Goal: Navigation & Orientation: Find specific page/section

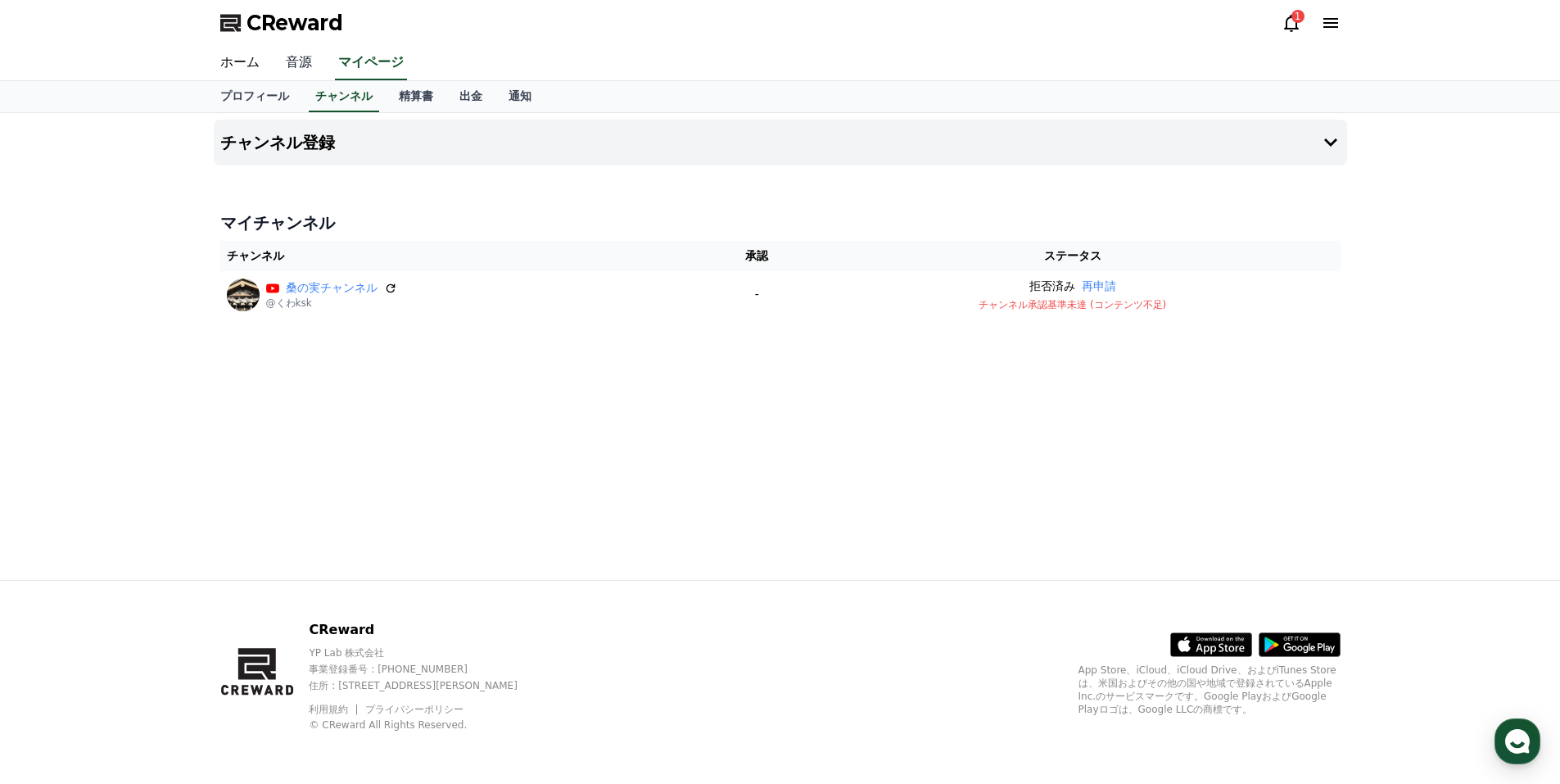
click at [286, 58] on link "音源" at bounding box center [299, 63] width 53 height 35
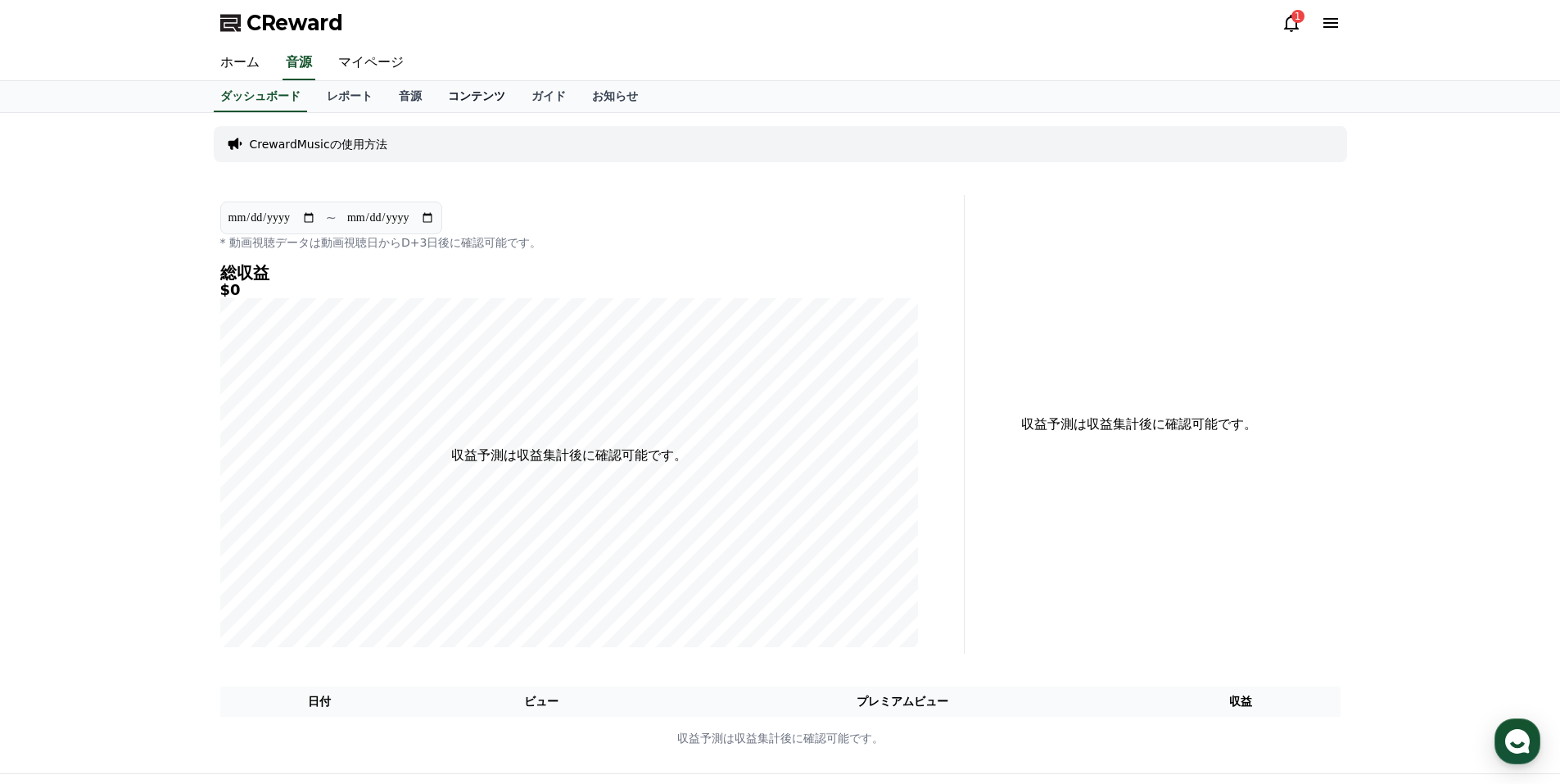
click at [435, 100] on link "コンテンツ" at bounding box center [477, 97] width 84 height 31
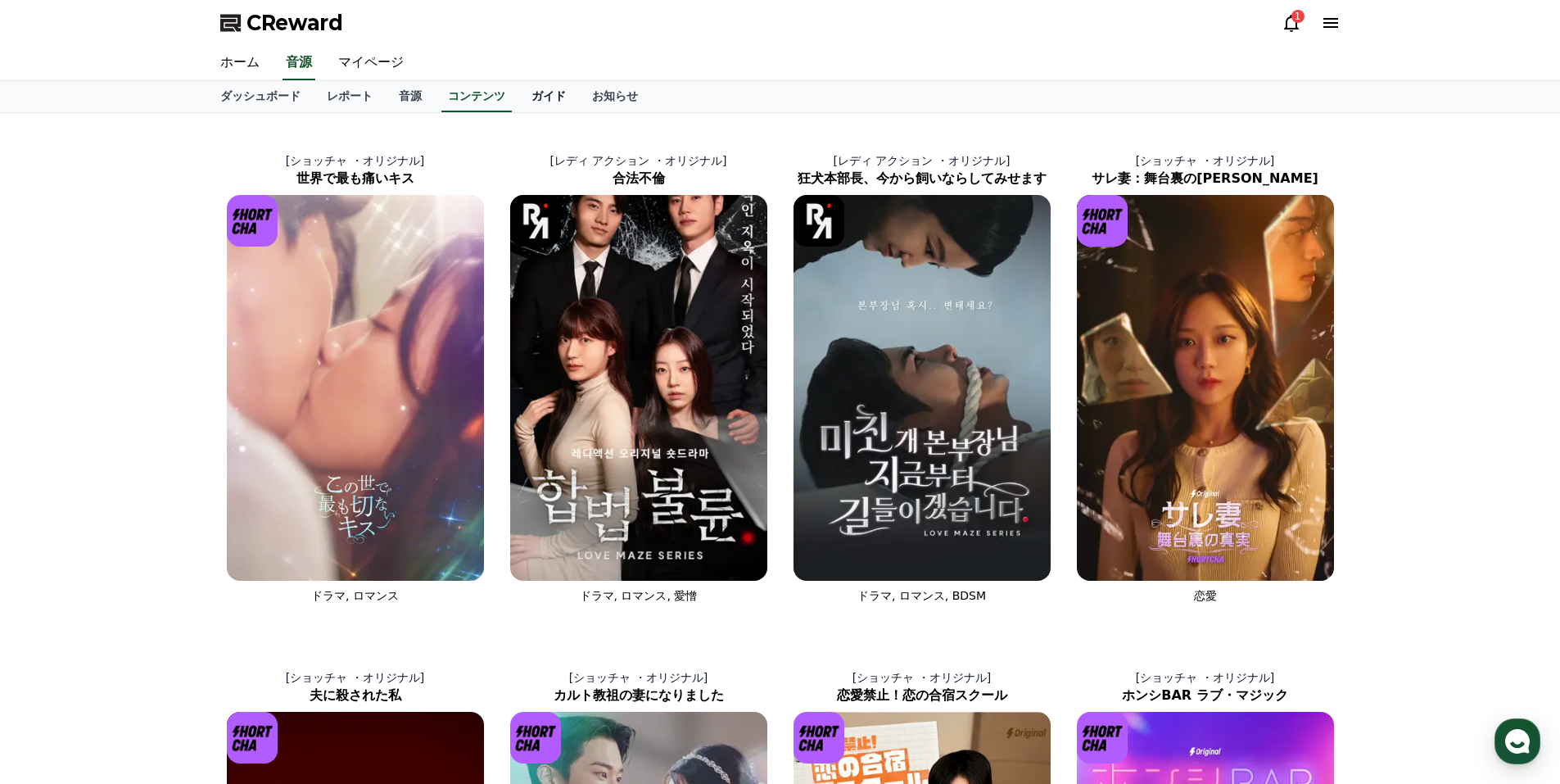
click at [518, 97] on link "ガイド" at bounding box center [549, 97] width 61 height 31
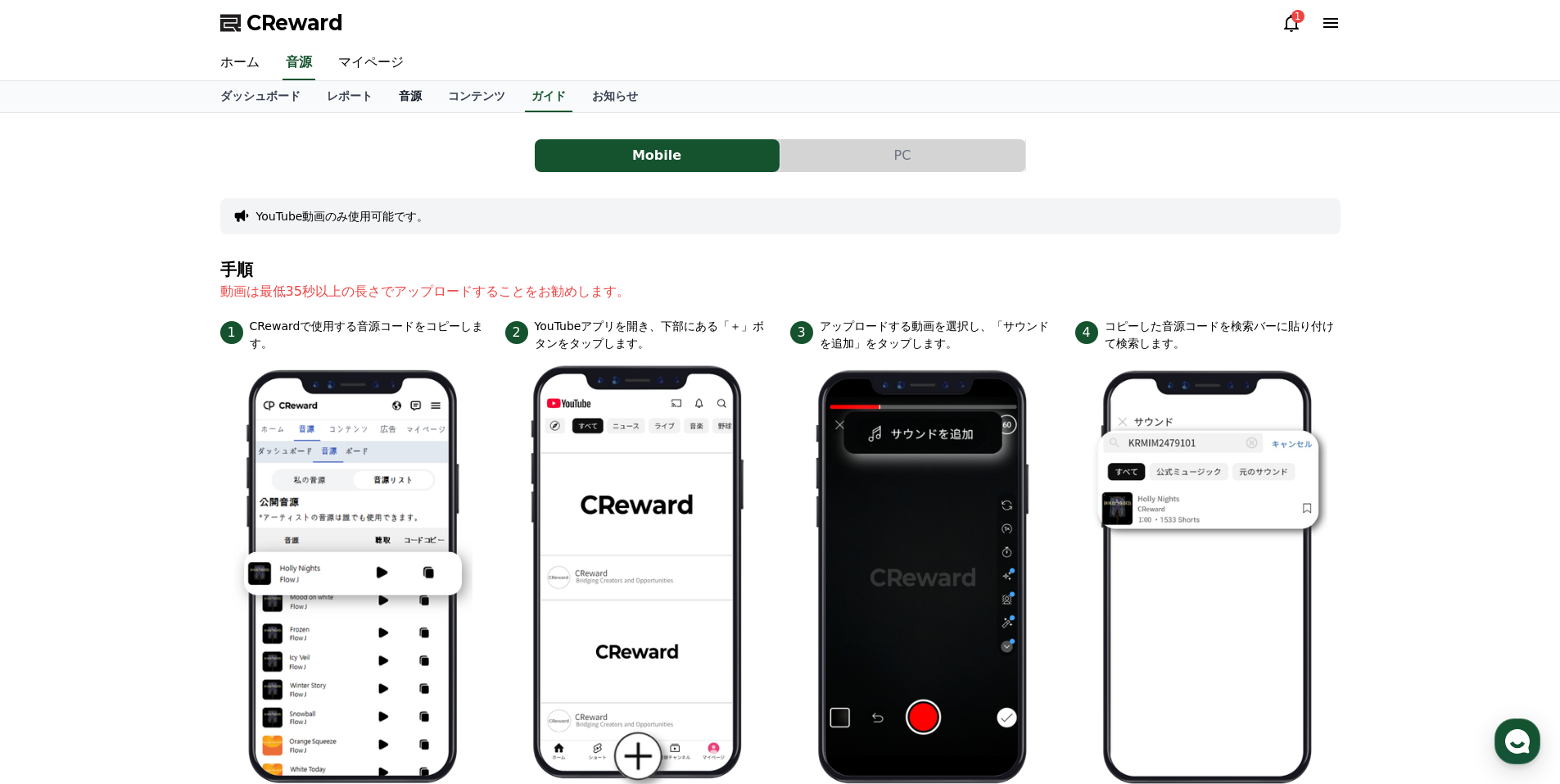
click at [386, 95] on link "音源" at bounding box center [411, 97] width 49 height 31
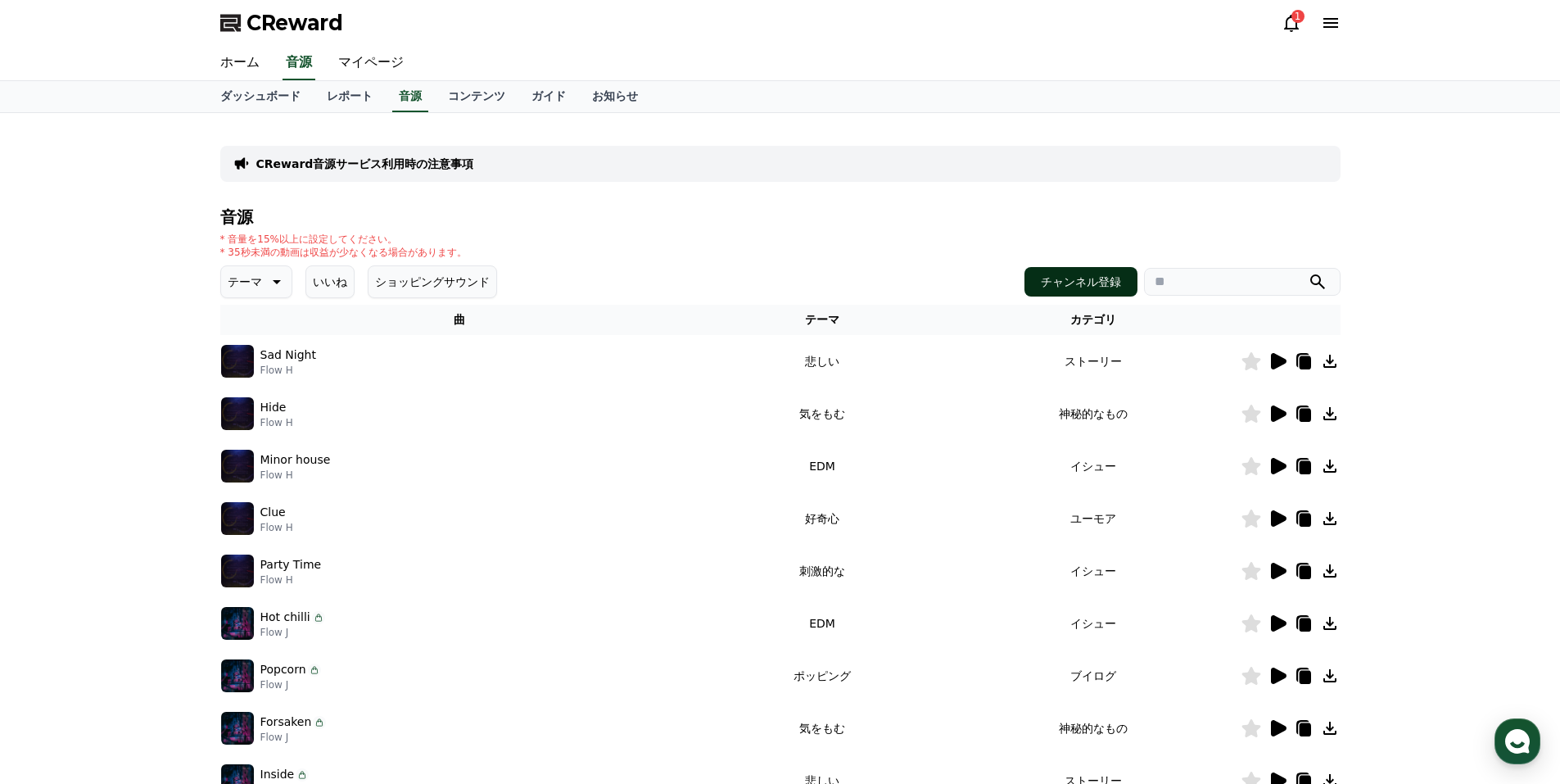
click at [1089, 283] on button "チャンネル登録" at bounding box center [1080, 282] width 113 height 30
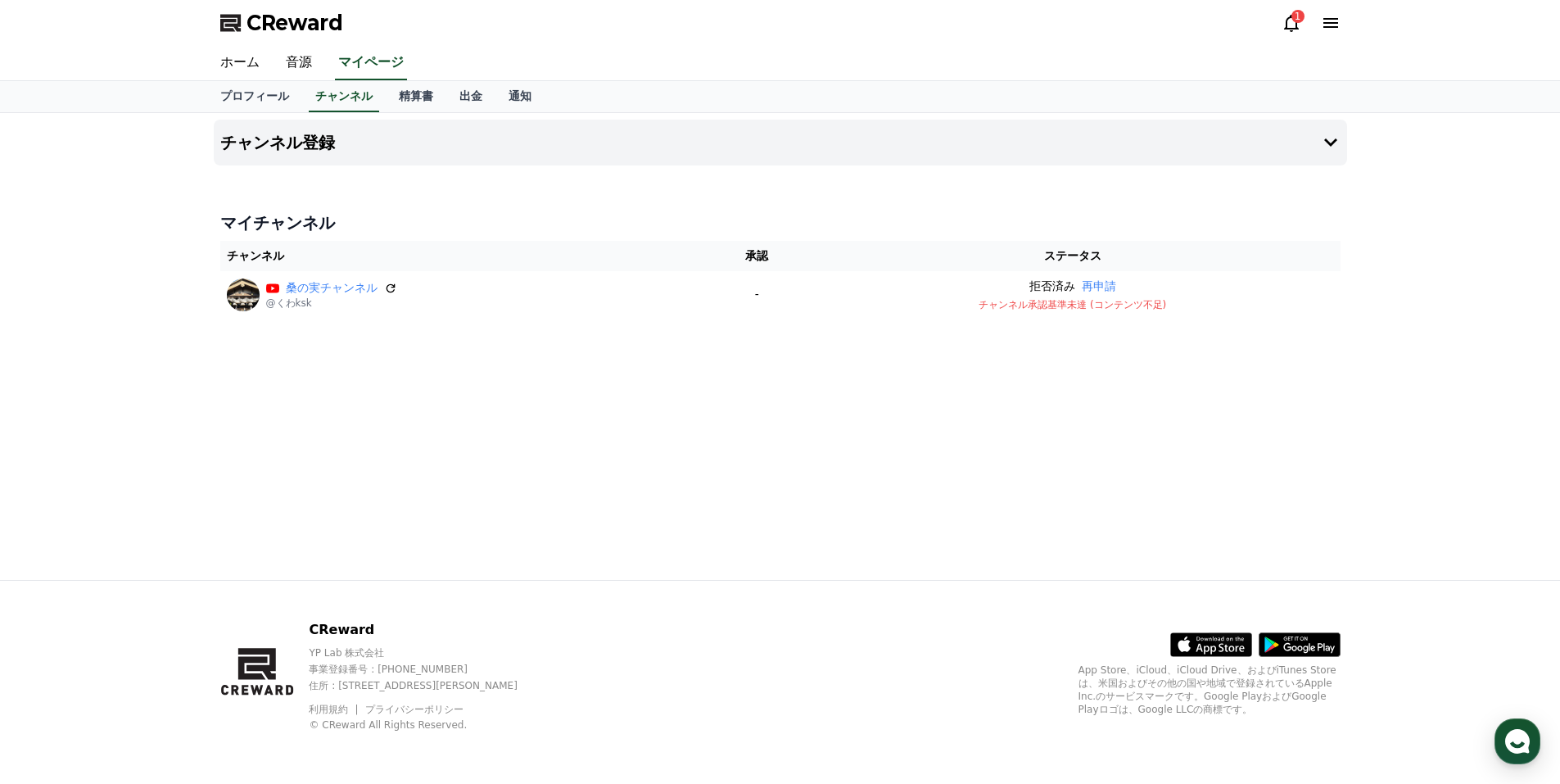
click at [1293, 25] on icon at bounding box center [1292, 23] width 20 height 20
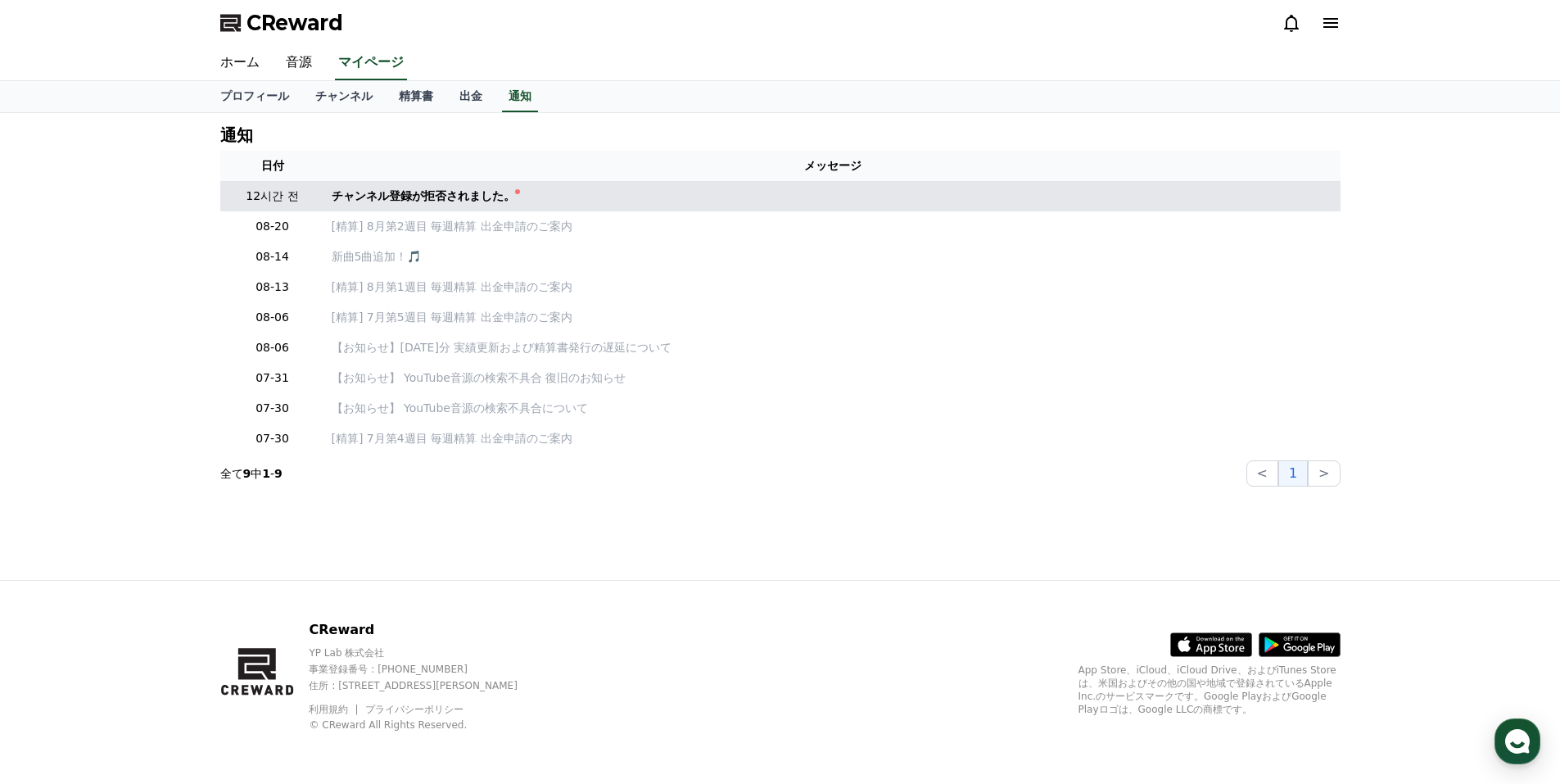
click at [418, 197] on div "チャンネル登録が拒否されました。" at bounding box center [423, 196] width 183 height 17
click at [515, 193] on div at bounding box center [518, 192] width 5 height 5
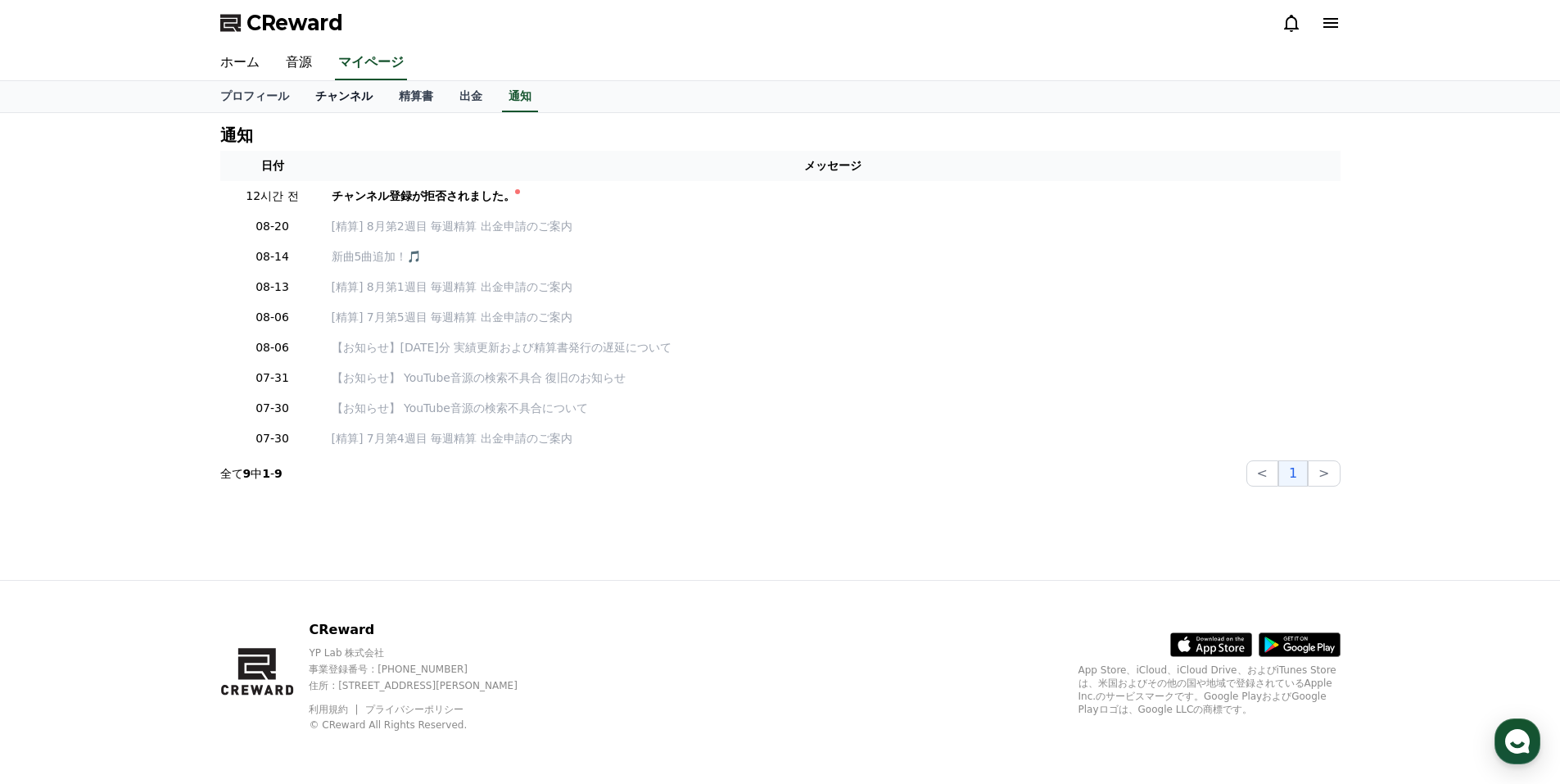
click at [318, 99] on link "チャンネル" at bounding box center [344, 97] width 84 height 31
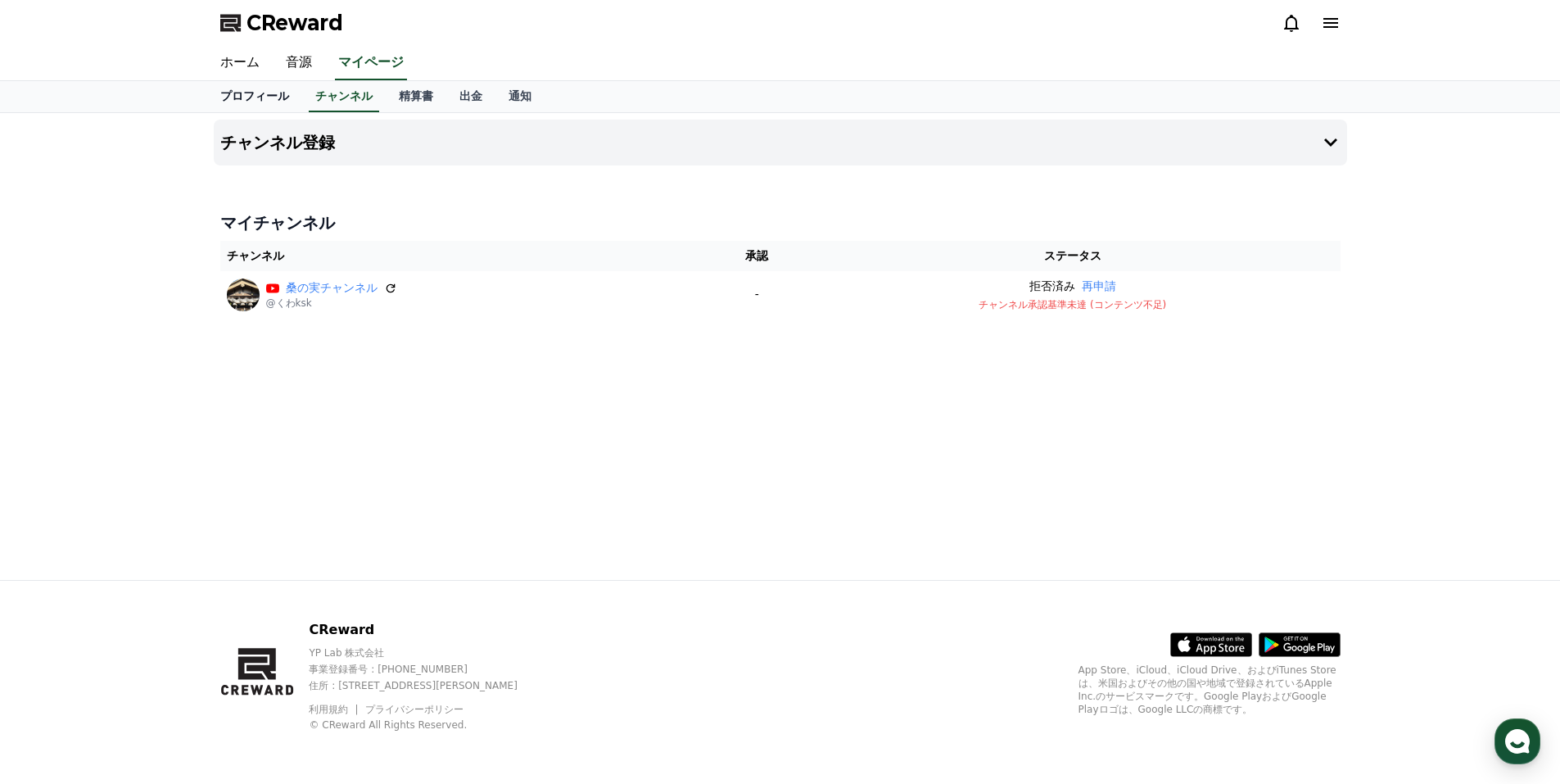
click at [258, 98] on link "プロフィール" at bounding box center [254, 97] width 95 height 31
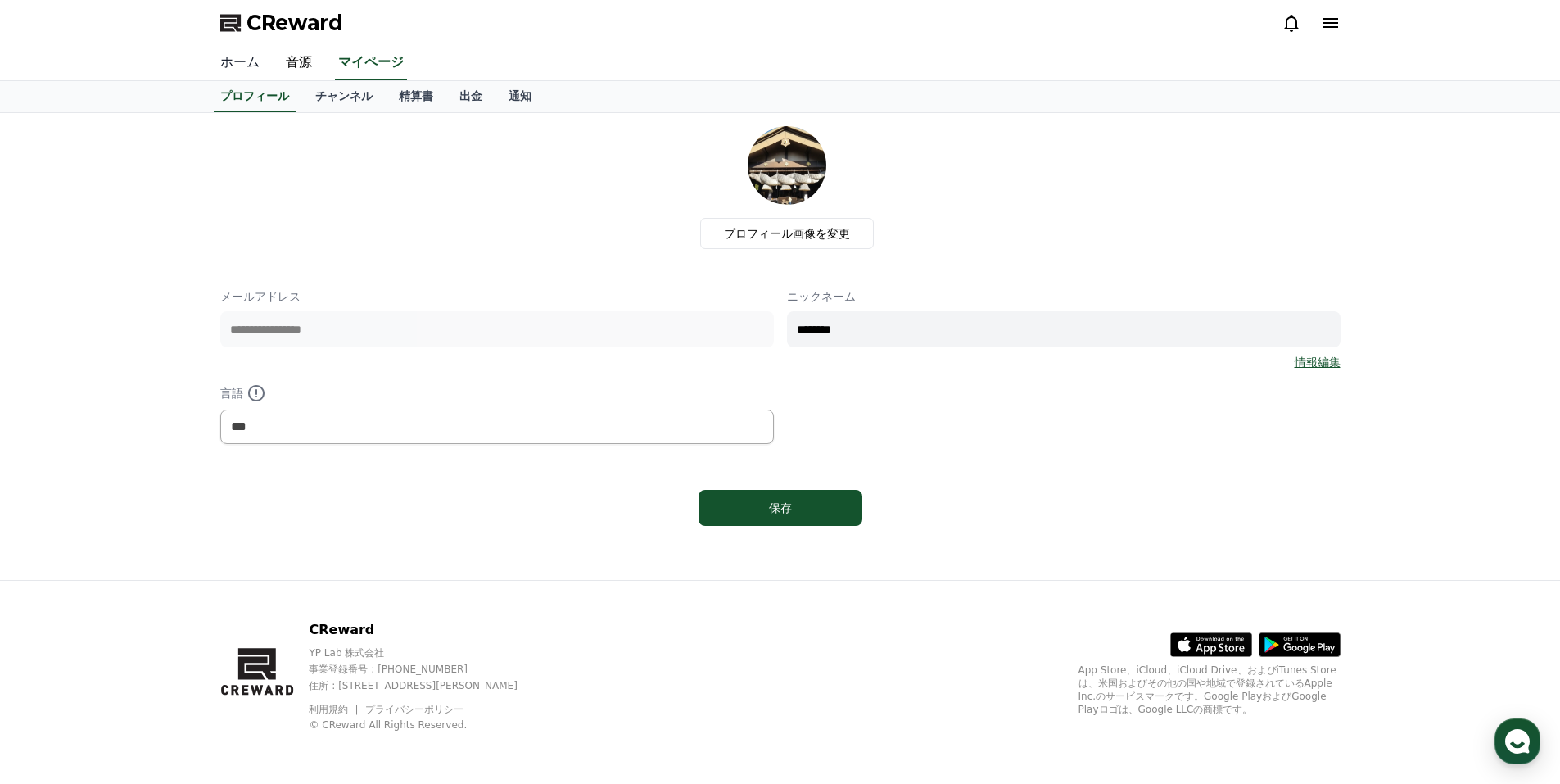
click at [234, 60] on link "ホーム" at bounding box center [240, 63] width 66 height 35
